Goal: Task Accomplishment & Management: Complete application form

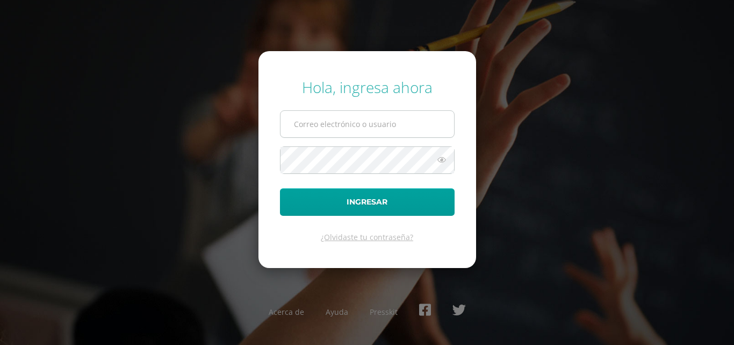
click at [431, 116] on input "text" at bounding box center [368, 124] width 174 height 26
type input "COS00439@osoriosandoval.edu.gt"
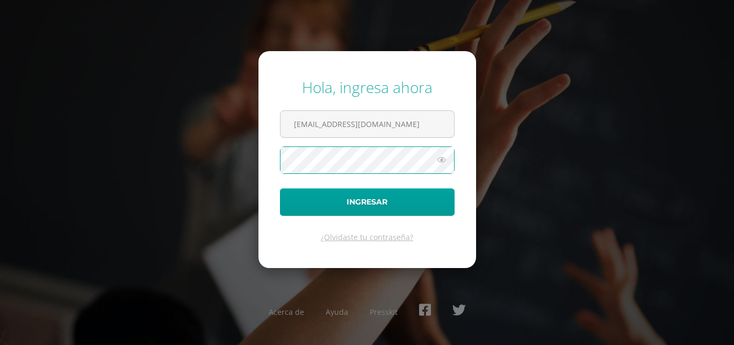
click at [280, 188] on button "Ingresar" at bounding box center [367, 201] width 175 height 27
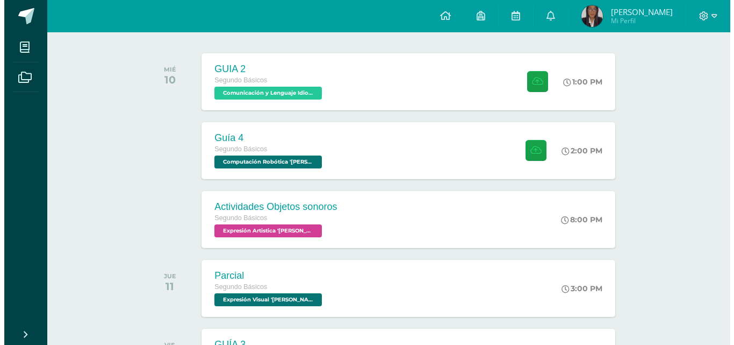
scroll to position [161, 0]
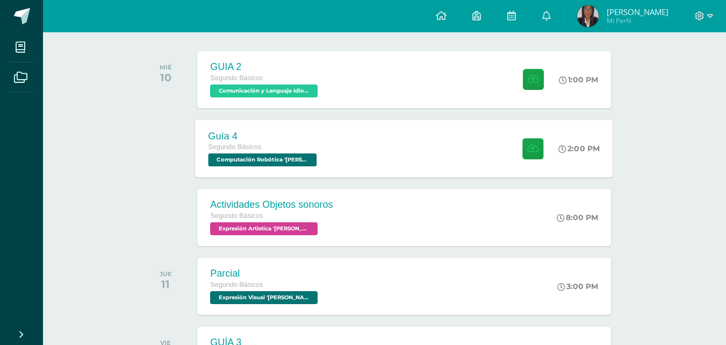
click at [264, 169] on div "Guía 4 Segundo Básicos Computación Robótica 'Newton'" at bounding box center [264, 148] width 137 height 58
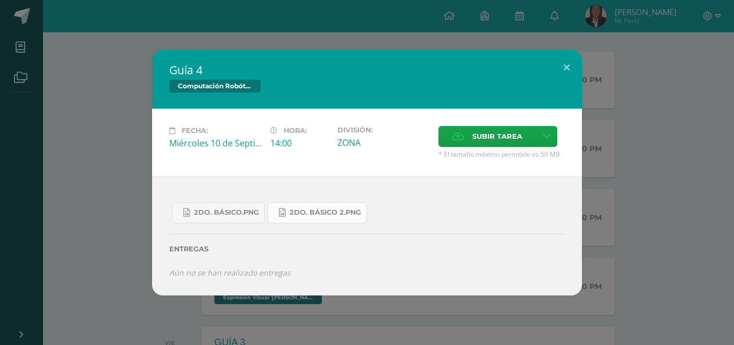
click at [300, 205] on link "2do. Básico 2.png" at bounding box center [317, 212] width 99 height 21
click at [231, 207] on link "2do. Básico.png" at bounding box center [218, 212] width 93 height 21
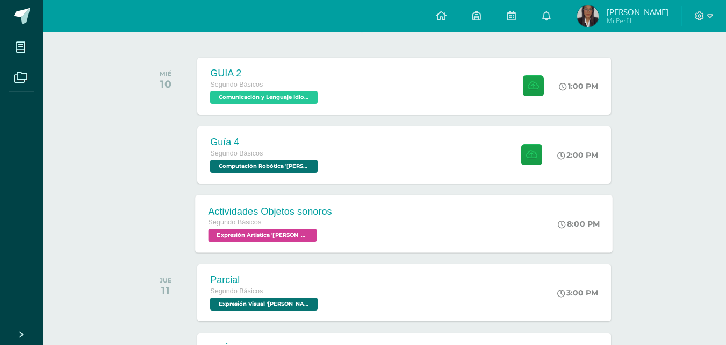
scroll to position [161, 0]
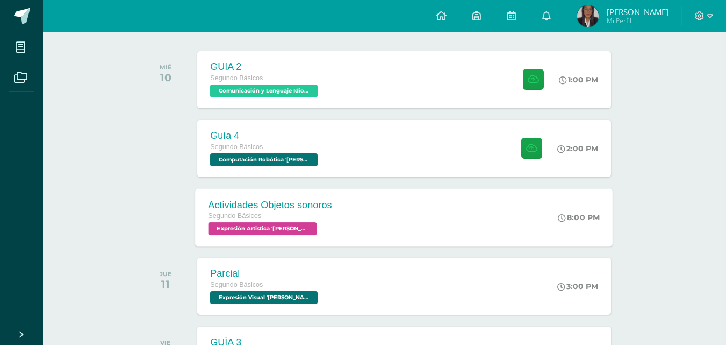
click at [354, 227] on div "Actividades Objetos sonoros Segundo Básicos Expresión Artistica '[PERSON_NAME]'…" at bounding box center [405, 217] width 418 height 58
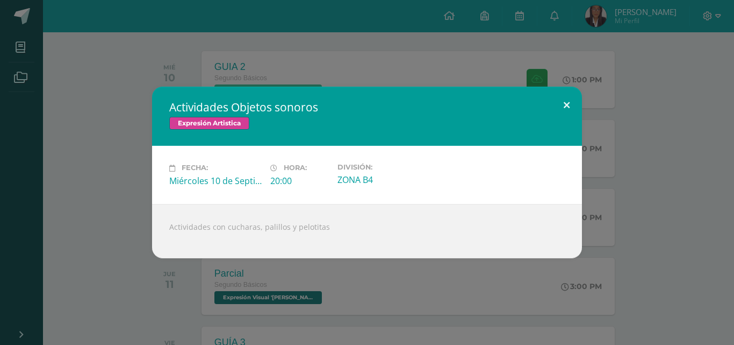
click at [571, 94] on button at bounding box center [567, 105] width 31 height 37
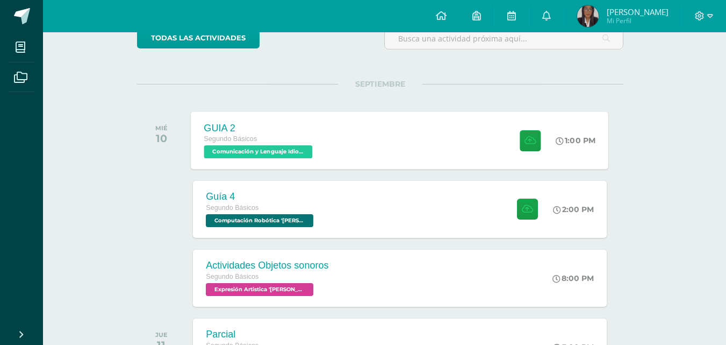
scroll to position [108, 4]
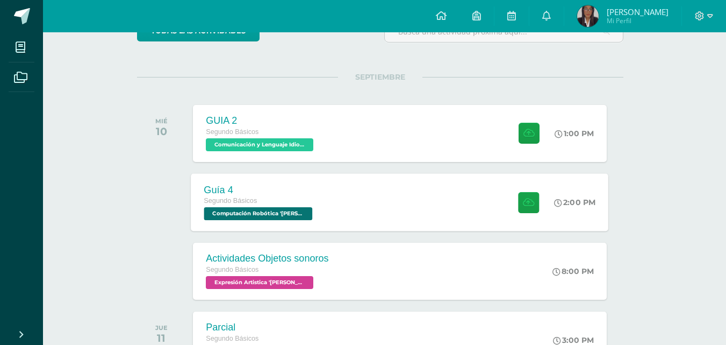
click at [354, 213] on div "Guía 4 Segundo Básicos Computación Robótica 'Newton' 2:00 PM Guía 4 Computación…" at bounding box center [400, 202] width 418 height 58
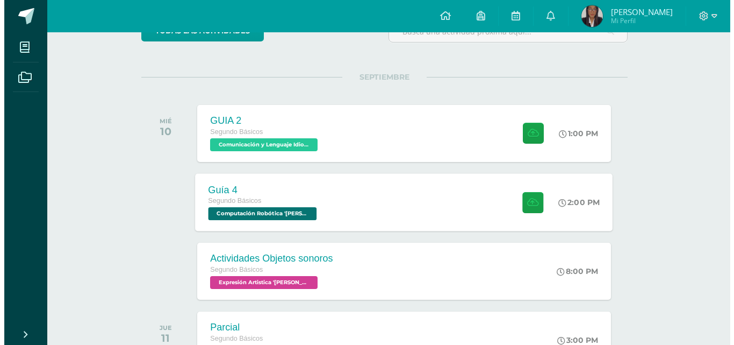
scroll to position [108, 0]
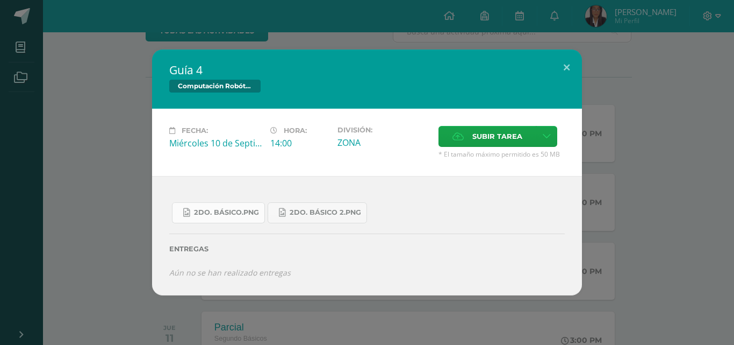
click at [217, 214] on span "2do. Básico.png" at bounding box center [226, 212] width 65 height 9
click at [329, 209] on span "2do. Básico 2.png" at bounding box center [325, 212] width 71 height 9
click at [219, 219] on link "2do. Básico.png" at bounding box center [218, 212] width 93 height 21
click at [257, 213] on span "2do. Básico.png" at bounding box center [226, 212] width 65 height 9
click at [478, 140] on span "Subir tarea" at bounding box center [498, 136] width 50 height 20
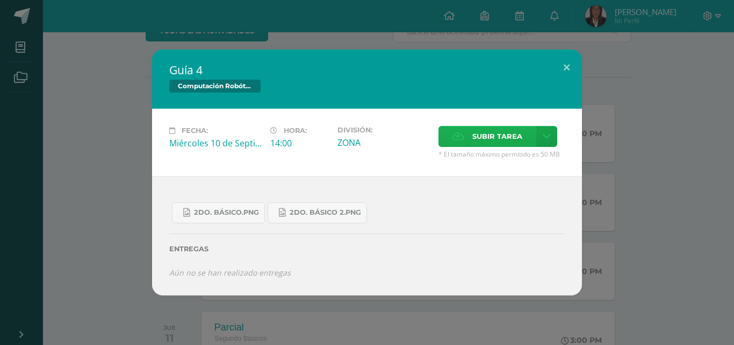
click at [0, 0] on input "Subir tarea" at bounding box center [0, 0] width 0 height 0
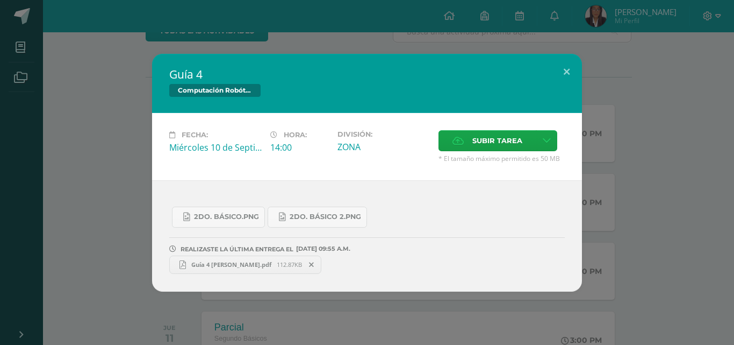
click at [207, 267] on span "Guía 4 Bryhana.pdf" at bounding box center [231, 264] width 91 height 8
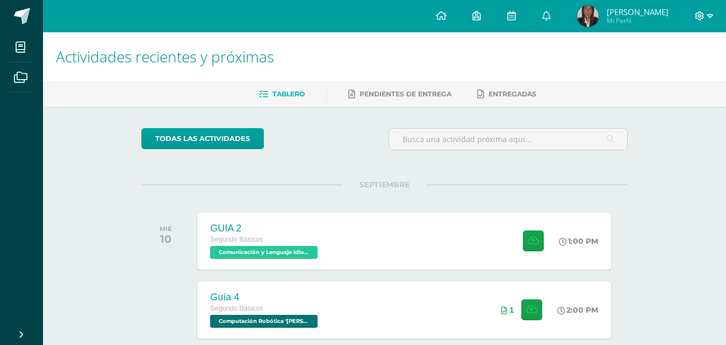
click at [702, 18] on icon at bounding box center [700, 15] width 9 height 9
click at [685, 76] on span "Cerrar sesión" at bounding box center [677, 73] width 48 height 10
